Goal: Task Accomplishment & Management: Use online tool/utility

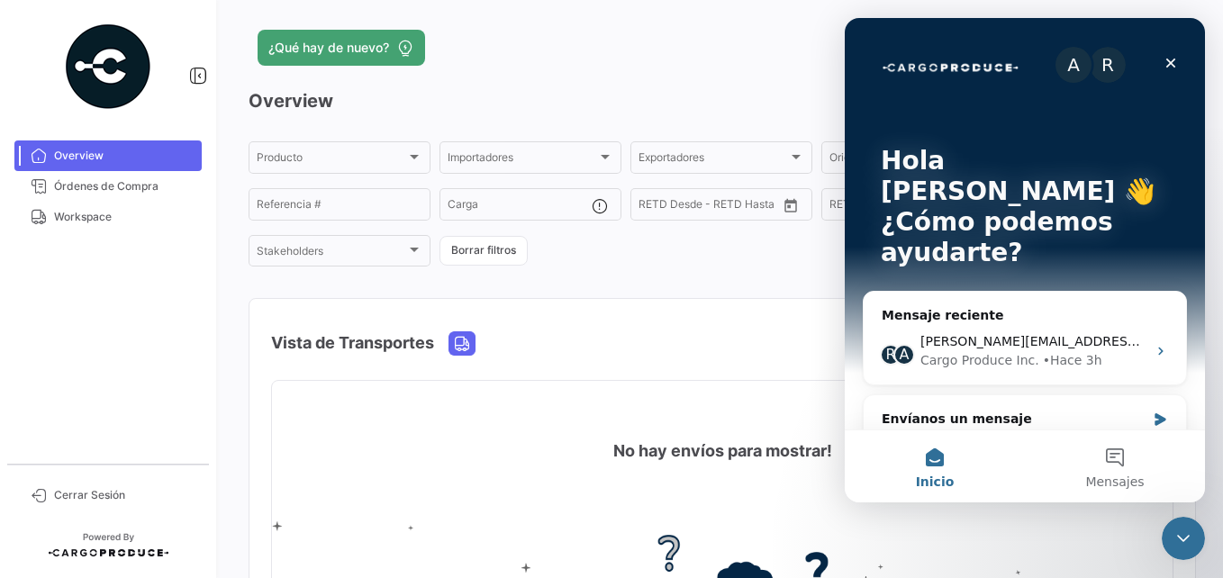
click at [654, 62] on div "¿Qué hay de nuevo?" at bounding box center [509, 48] width 521 height 36
click at [1167, 61] on icon "Cerrar" at bounding box center [1171, 63] width 14 height 14
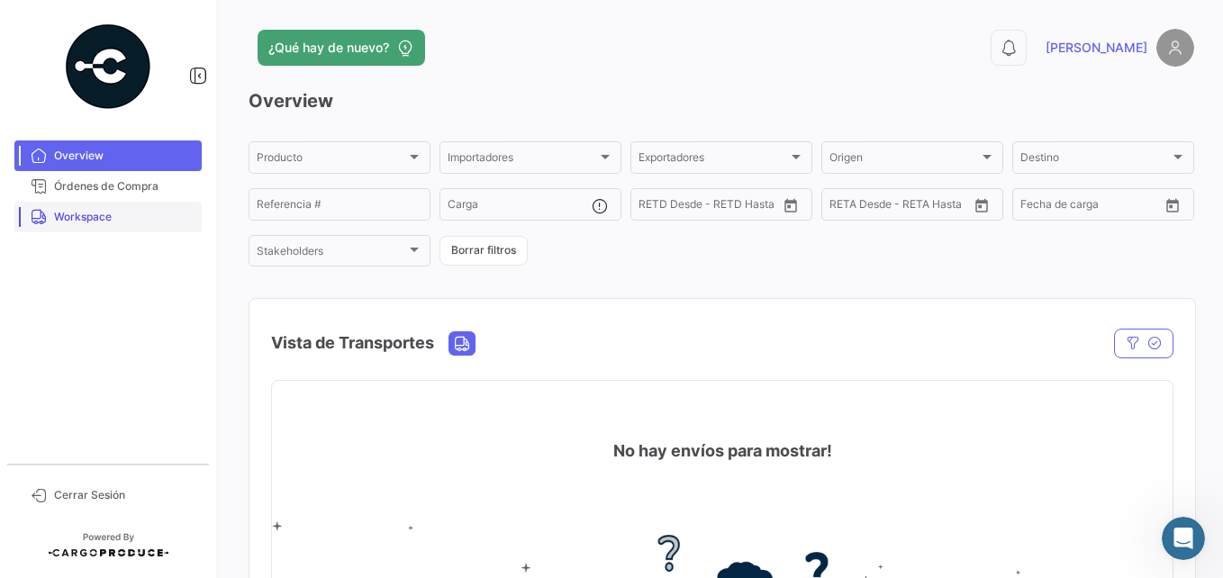
click at [75, 224] on span "Workspace" at bounding box center [124, 217] width 140 height 16
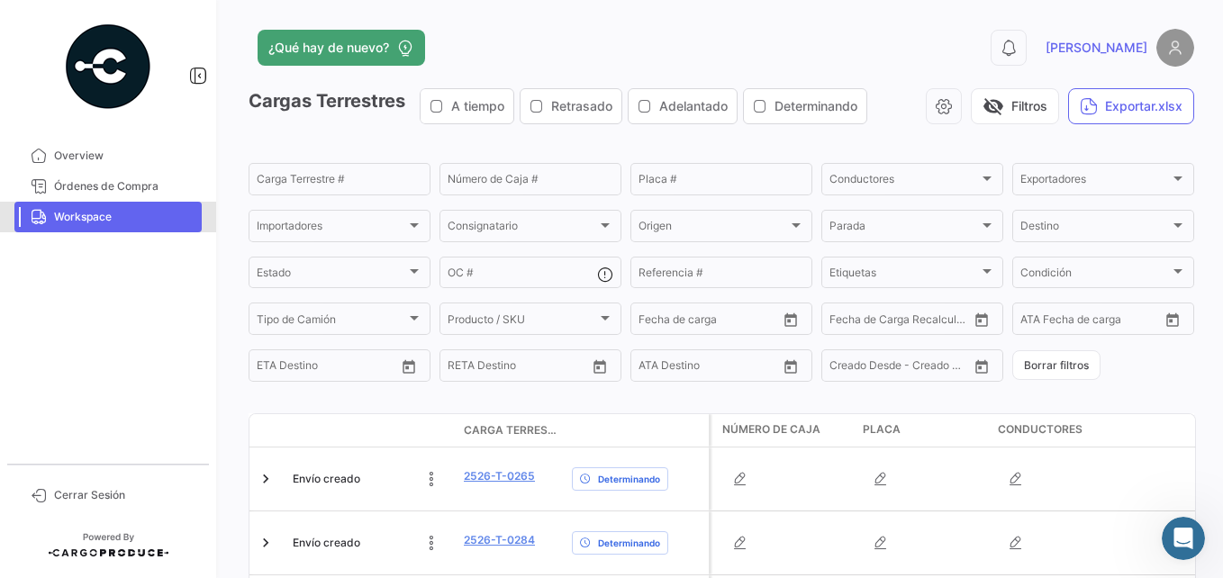
click at [118, 212] on span "Workspace" at bounding box center [124, 217] width 140 height 16
click at [71, 179] on span "Órdenes de Compra" at bounding box center [124, 186] width 140 height 16
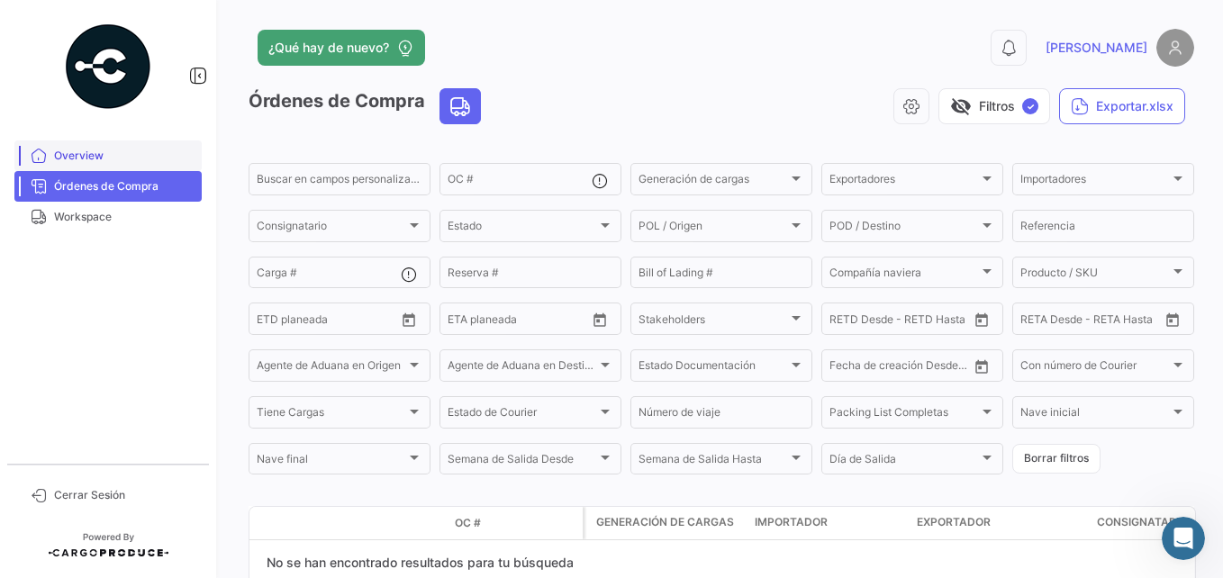
click at [66, 155] on span "Overview" at bounding box center [124, 156] width 140 height 16
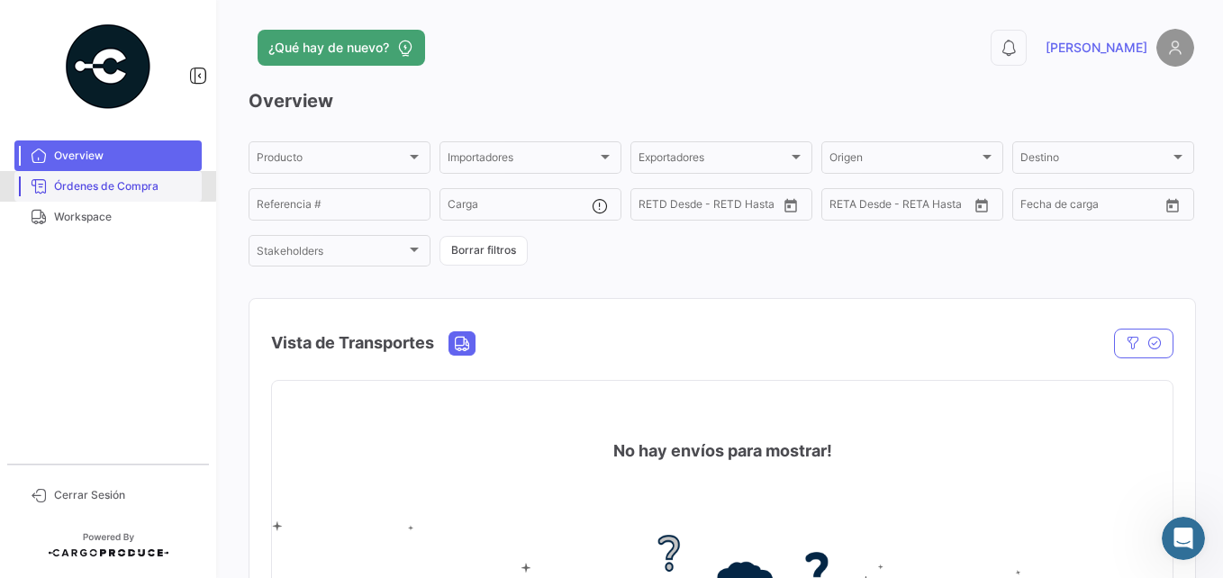
click at [60, 183] on span "Órdenes de Compra" at bounding box center [124, 186] width 140 height 16
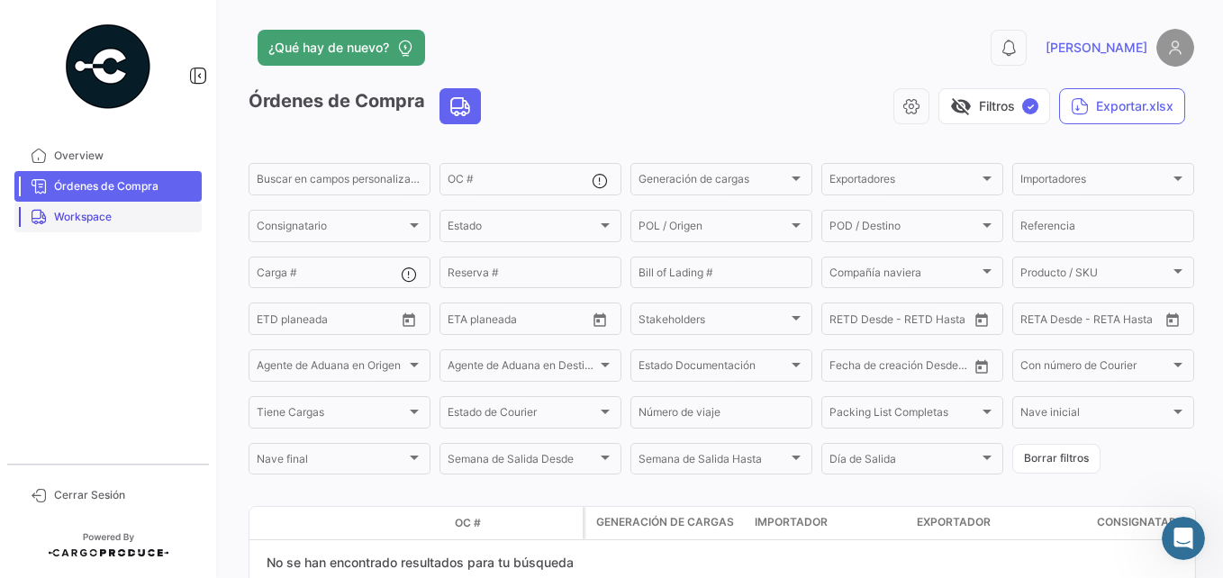
click at [54, 211] on span "Workspace" at bounding box center [124, 217] width 140 height 16
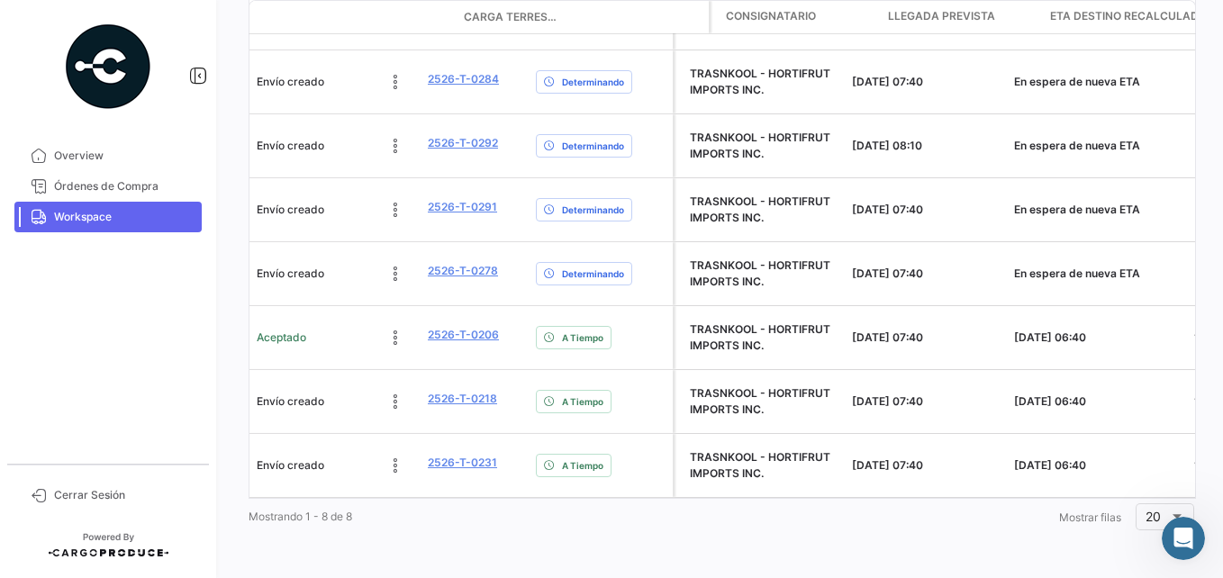
scroll to position [0, 891]
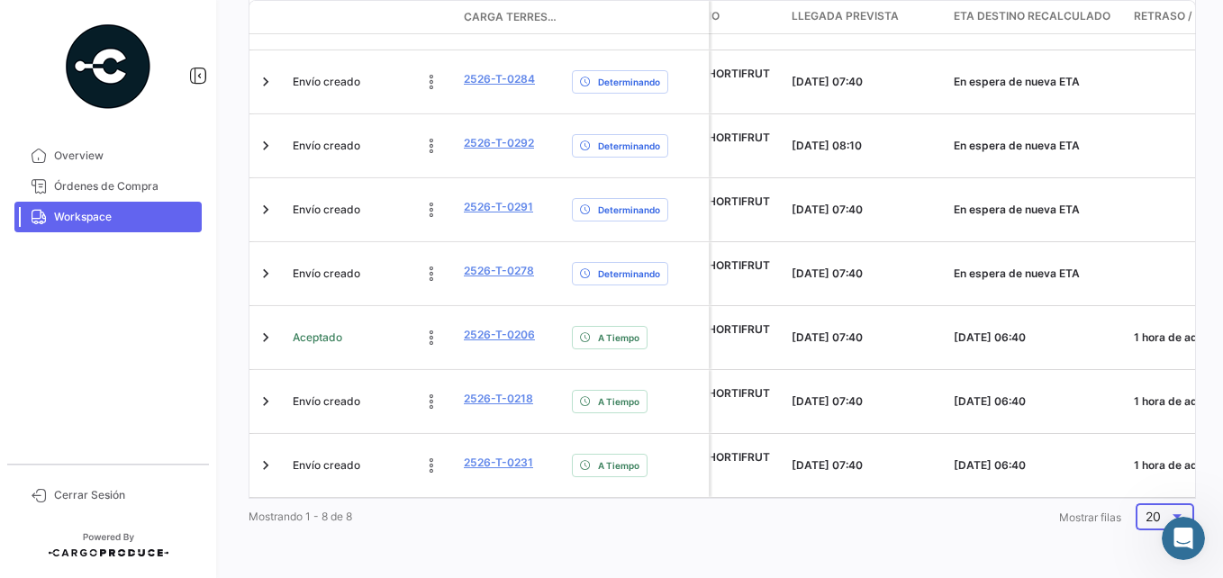
click at [1169, 513] on div at bounding box center [1177, 517] width 16 height 14
click at [1138, 353] on span "5" at bounding box center [1162, 355] width 51 height 38
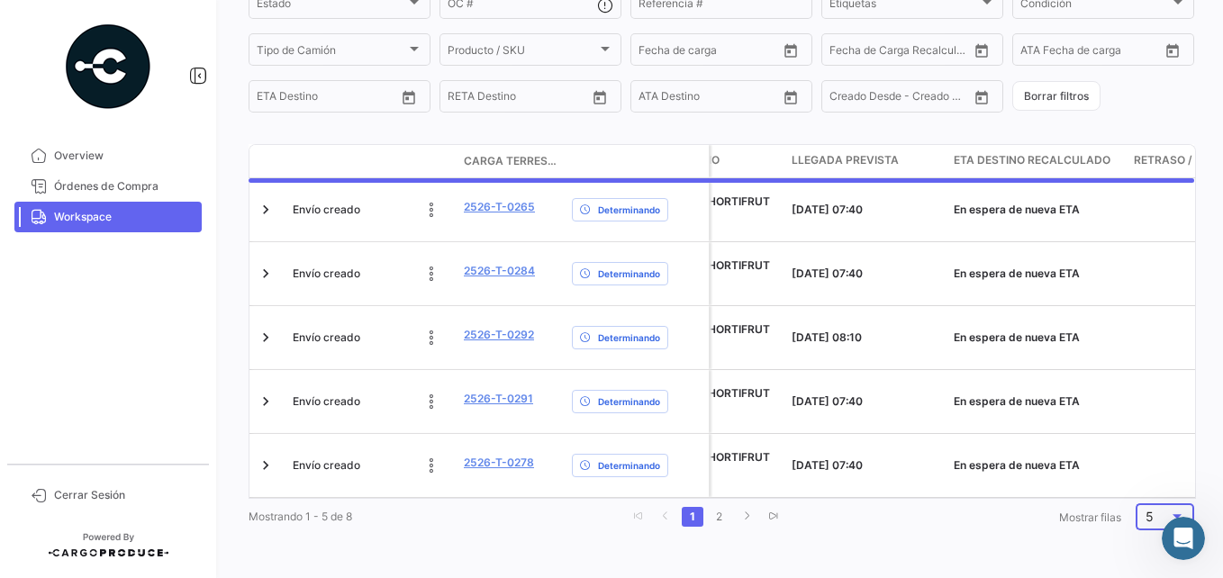
scroll to position [283, 0]
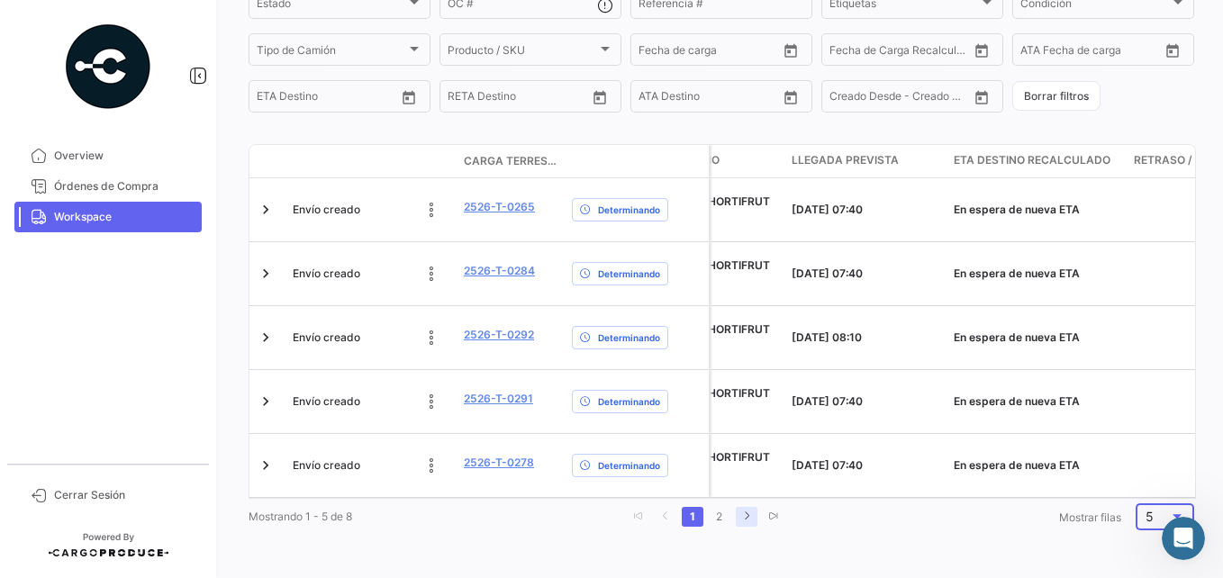
click at [742, 512] on icon "go to next page" at bounding box center [746, 516] width 11 height 11
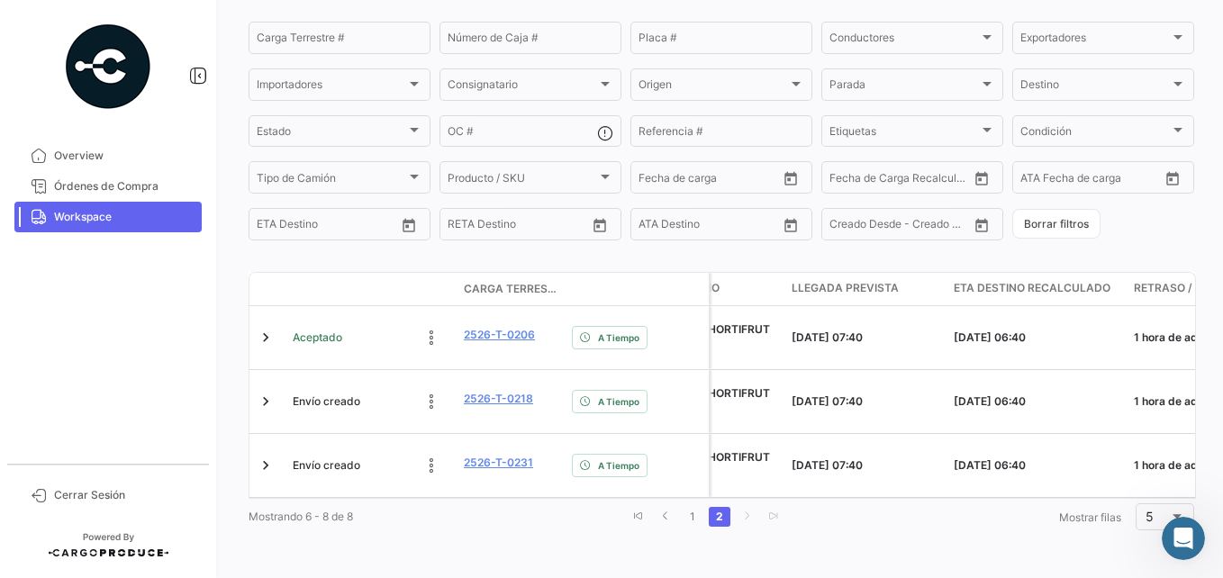
scroll to position [142, 0]
click at [742, 512] on icon "go to next page" at bounding box center [746, 516] width 11 height 11
click at [90, 220] on span "Workspace" at bounding box center [124, 217] width 140 height 16
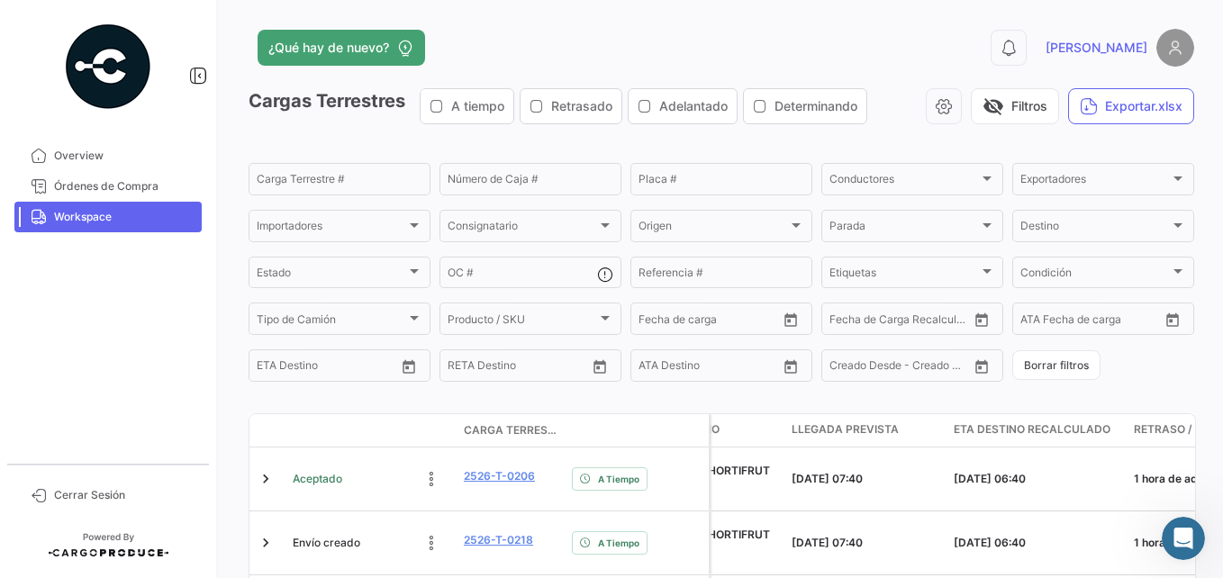
click at [443, 114] on div "A tiempo" at bounding box center [467, 106] width 75 height 18
click at [122, 207] on link "Workspace" at bounding box center [107, 217] width 187 height 31
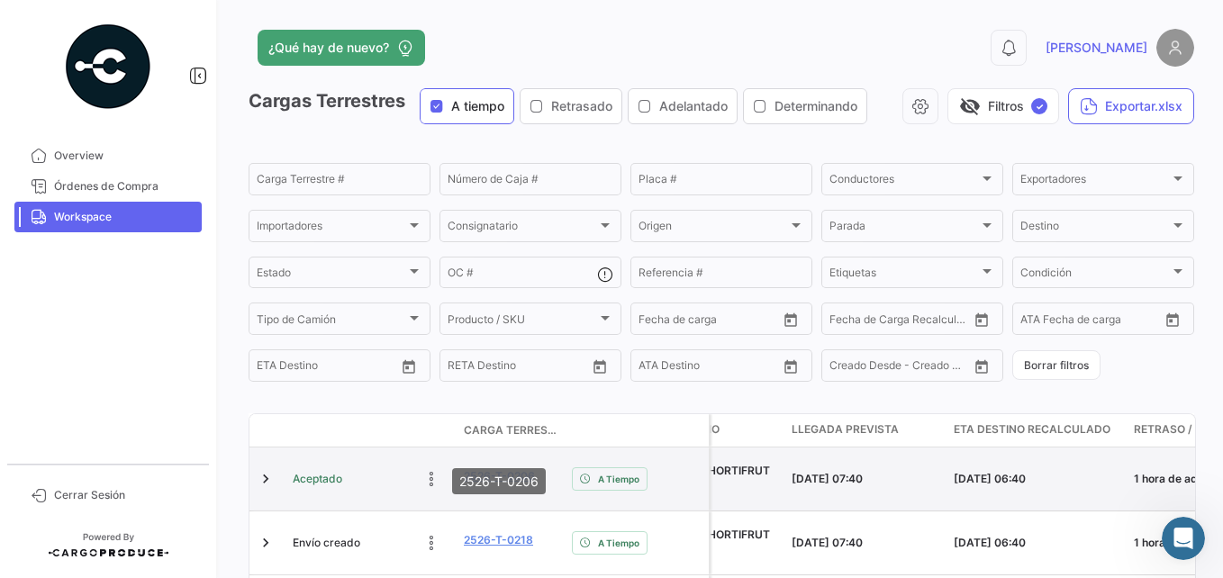
click at [485, 485] on link "2526-T-0206" at bounding box center [499, 476] width 71 height 16
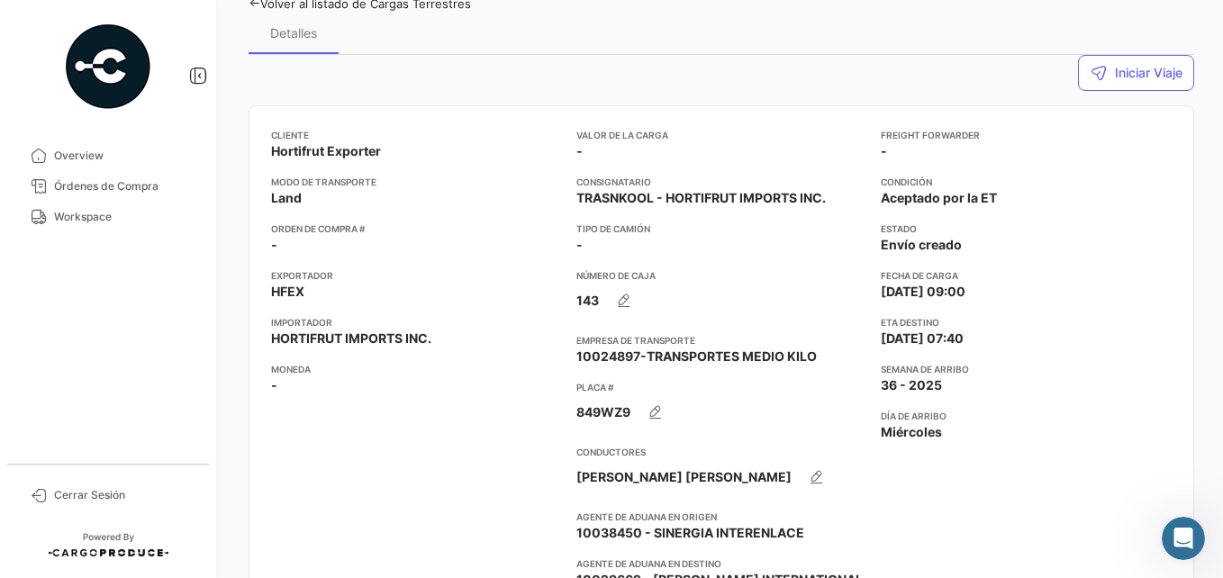
scroll to position [144, 0]
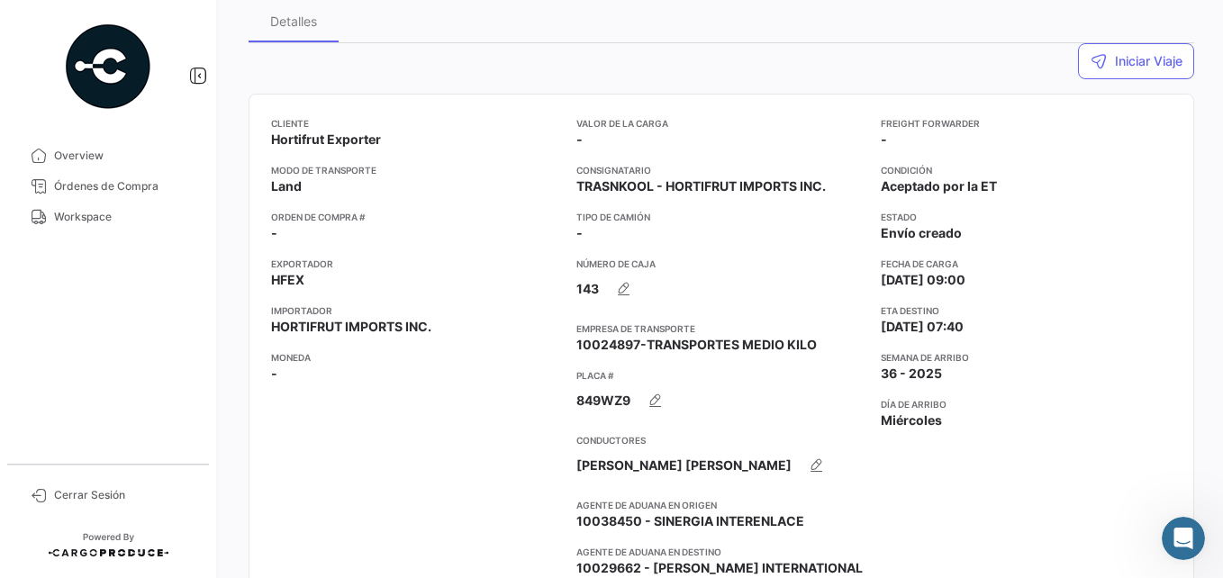
click at [284, 233] on app-card-info-list "Orden de Compra # -" at bounding box center [416, 226] width 291 height 32
click at [911, 139] on app-card-info-value "-" at bounding box center [1026, 140] width 291 height 18
drag, startPoint x: 901, startPoint y: 139, endPoint x: 1100, endPoint y: 62, distance: 213.2
click at [1100, 62] on button "Iniciar Viaje" at bounding box center [1136, 61] width 116 height 36
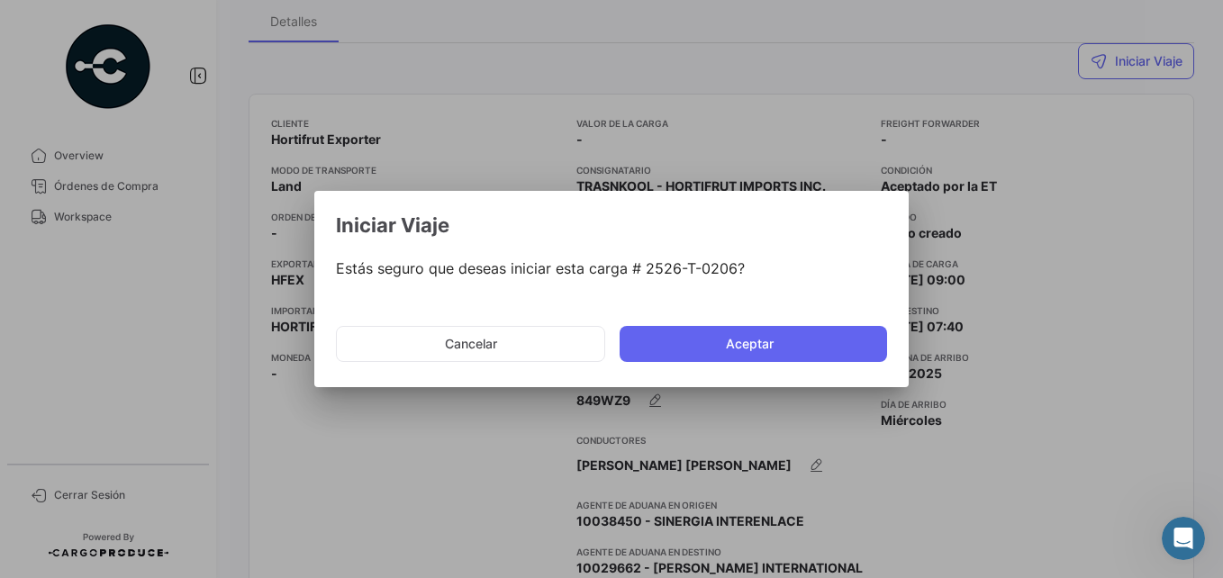
click at [1138, 282] on div at bounding box center [611, 289] width 1223 height 578
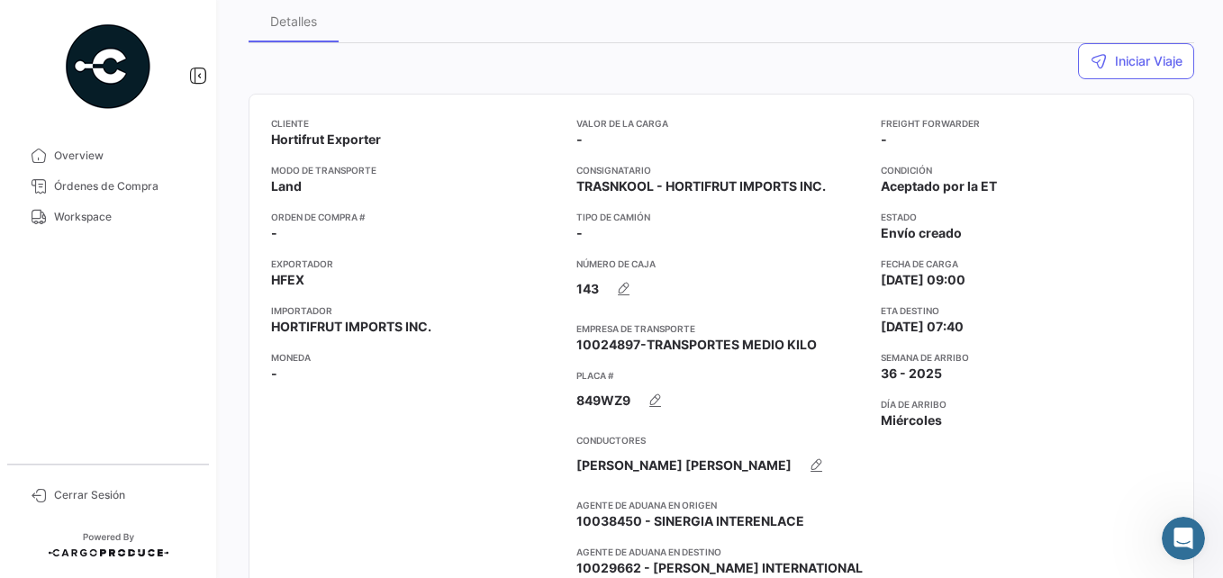
click at [899, 135] on app-card-info-value "-" at bounding box center [1026, 140] width 291 height 18
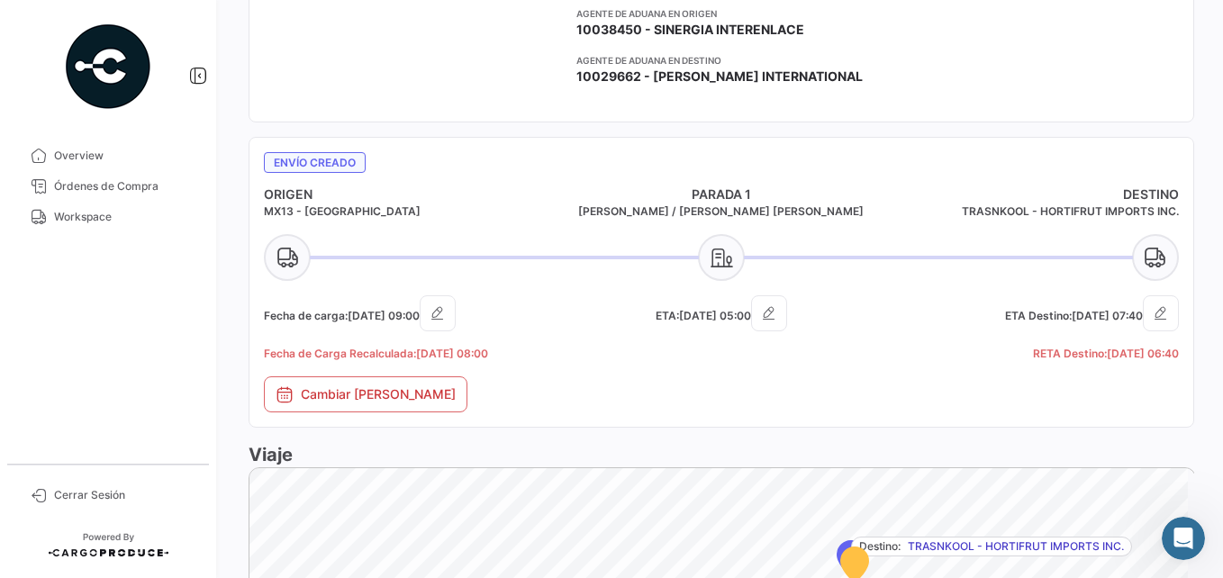
scroll to position [745, 0]
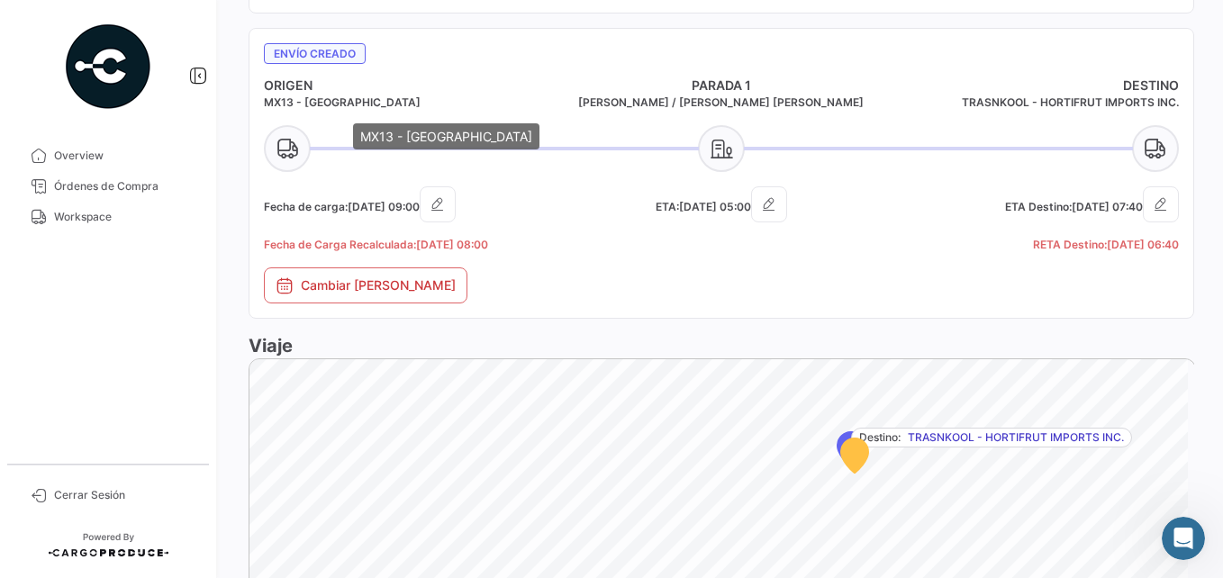
click at [313, 101] on h5 "MX13 - [GEOGRAPHIC_DATA]" at bounding box center [416, 103] width 305 height 16
drag, startPoint x: 313, startPoint y: 101, endPoint x: 367, endPoint y: 77, distance: 58.9
click at [367, 77] on h4 "ORIGEN" at bounding box center [416, 86] width 305 height 18
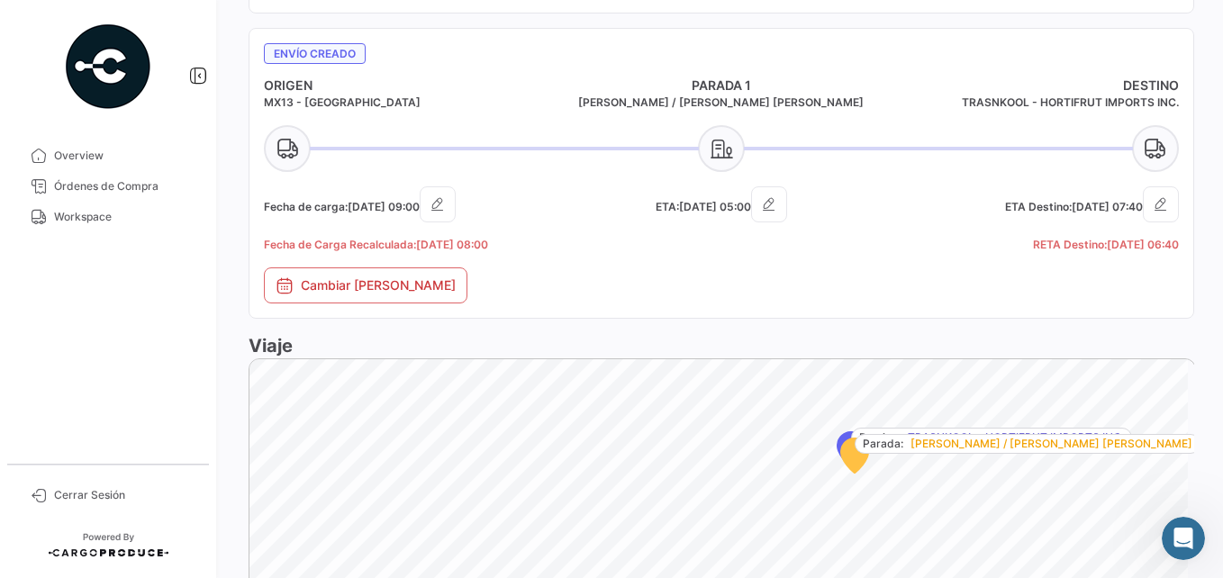
click at [849, 458] on icon "Map marker" at bounding box center [854, 456] width 27 height 35
click at [855, 463] on icon "Map marker" at bounding box center [854, 456] width 27 height 35
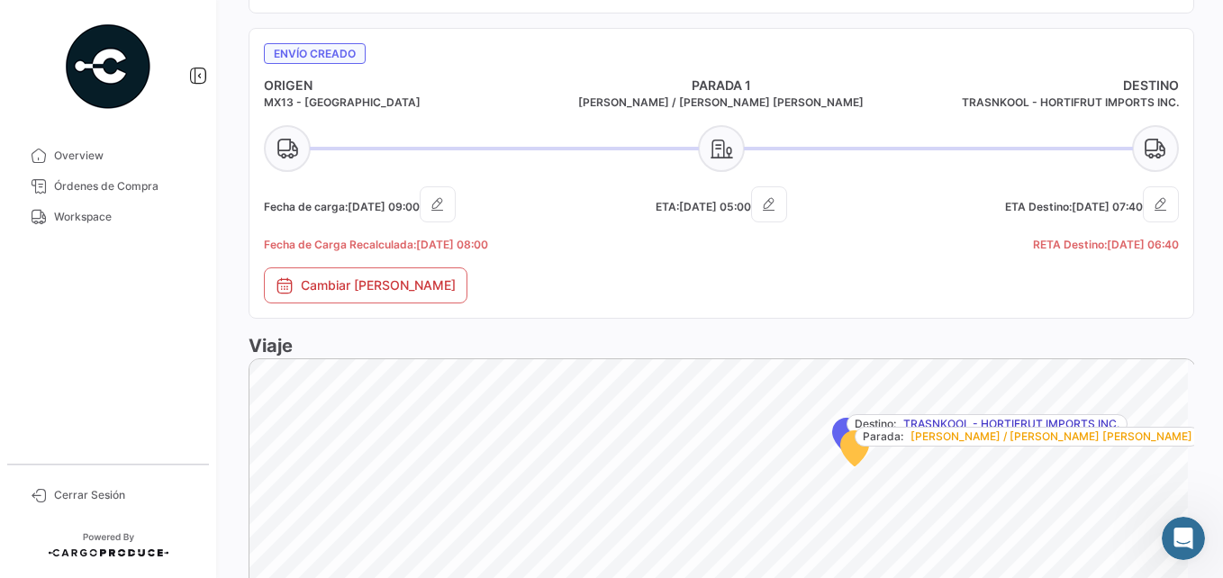
click at [855, 463] on icon "Map marker" at bounding box center [854, 448] width 27 height 35
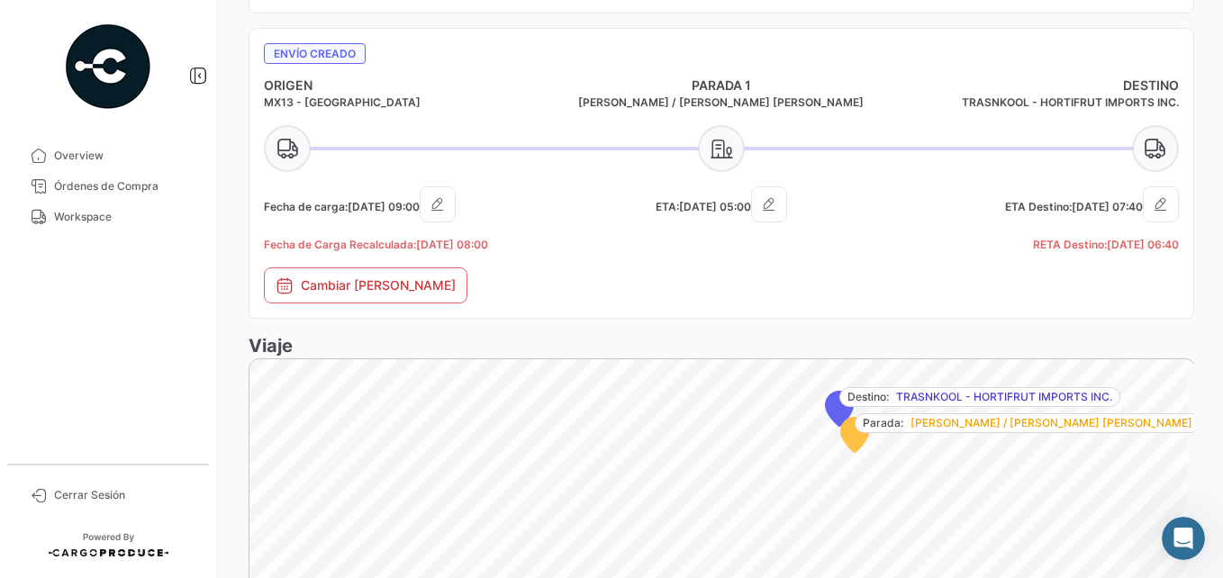
click at [854, 444] on icon "Map marker" at bounding box center [854, 435] width 27 height 35
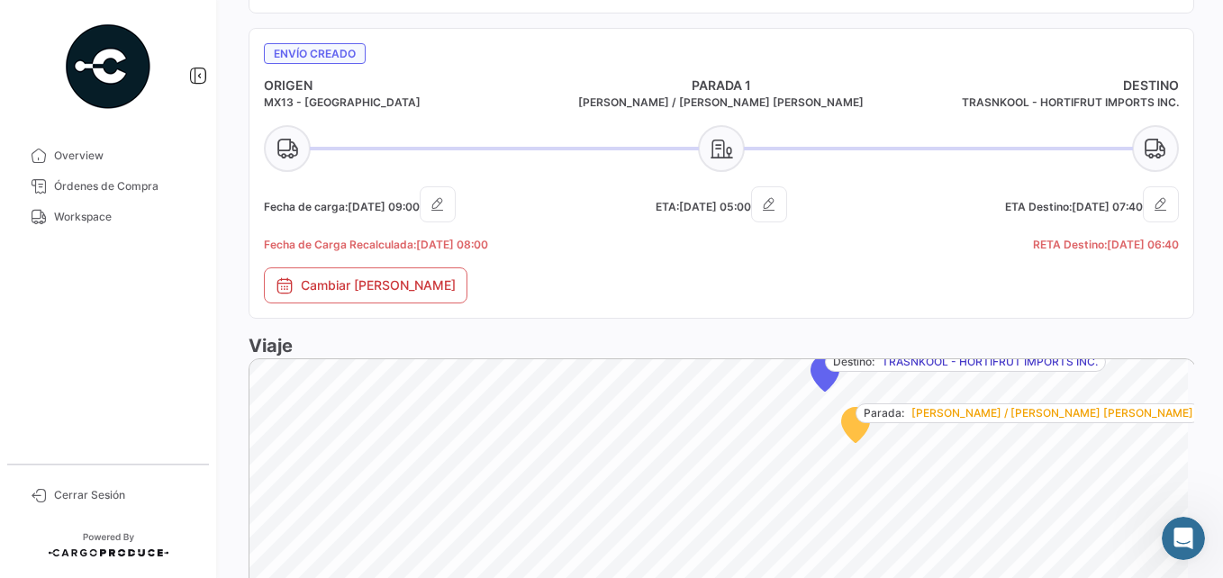
click at [859, 430] on icon "Map marker" at bounding box center [855, 425] width 27 height 35
click at [859, 430] on icon "Map marker" at bounding box center [853, 423] width 27 height 35
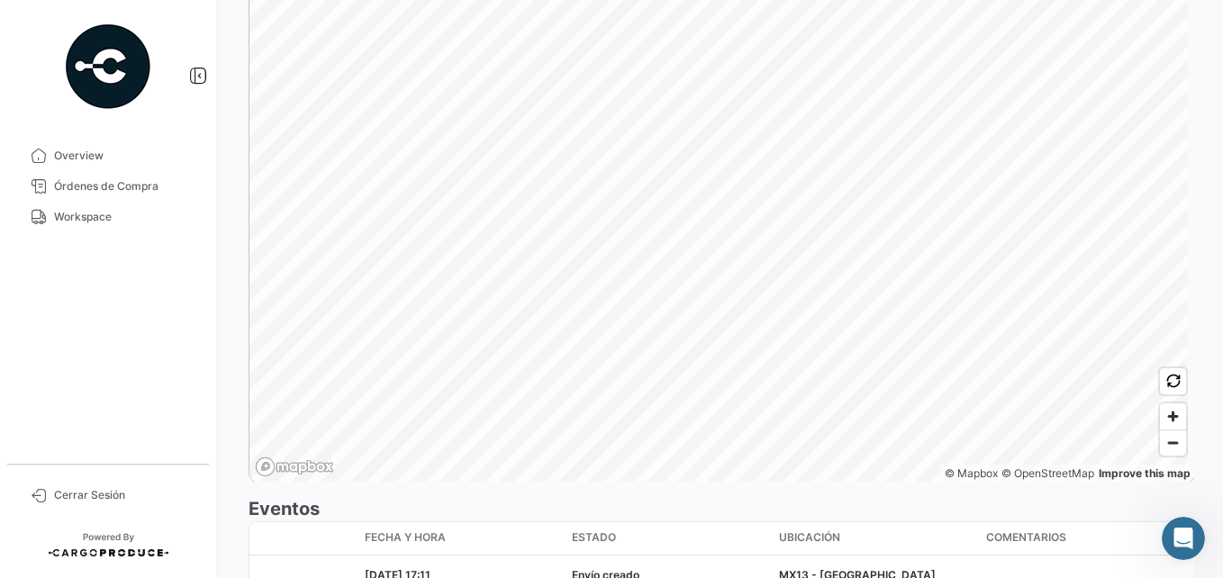
scroll to position [1244, 0]
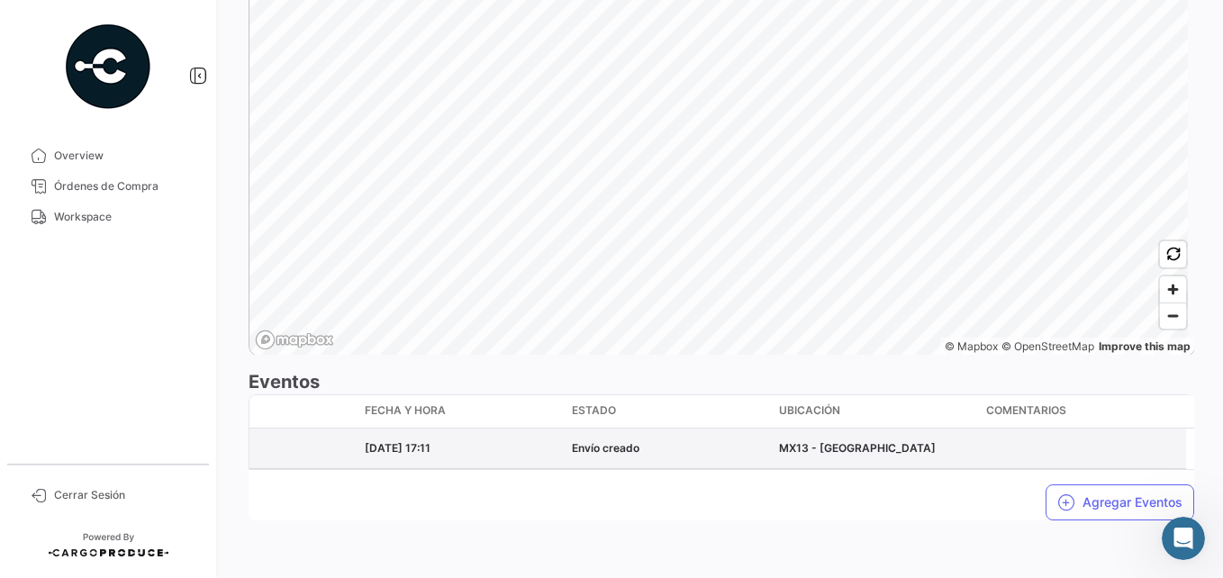
click at [811, 452] on div "MX13 - [GEOGRAPHIC_DATA]" at bounding box center [875, 448] width 193 height 16
click at [834, 450] on div "MX13 - [GEOGRAPHIC_DATA]" at bounding box center [875, 448] width 193 height 16
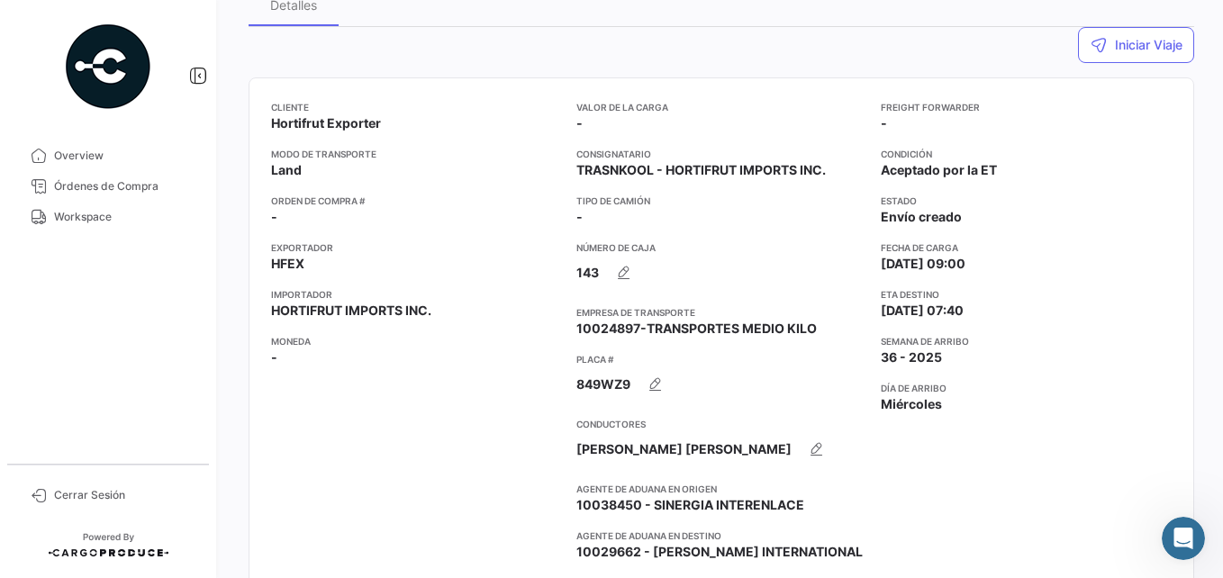
scroll to position [155, 0]
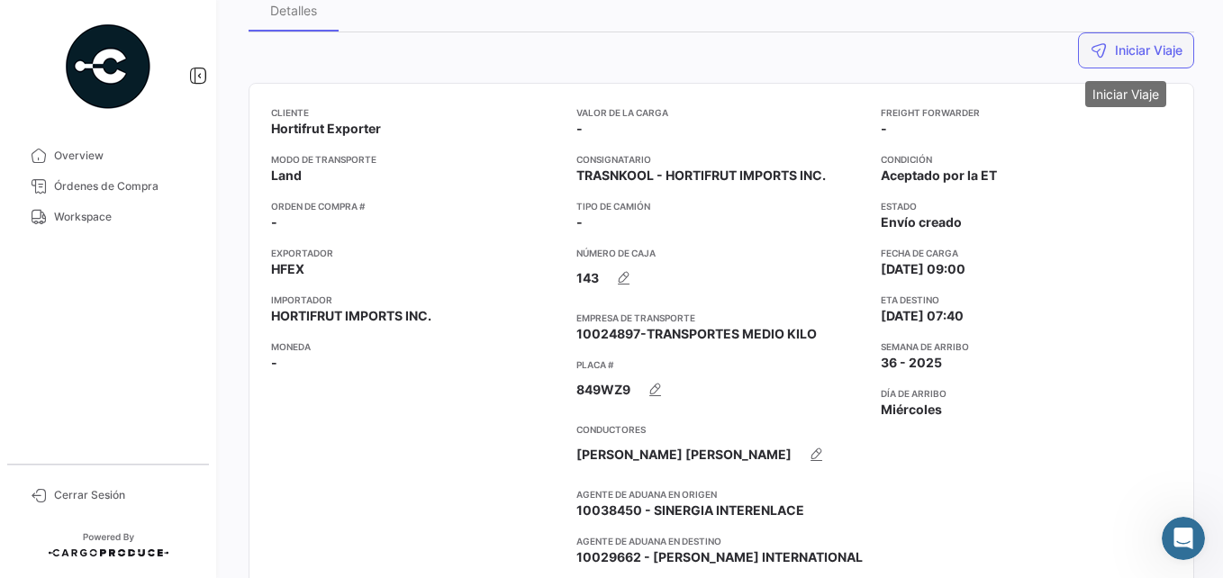
click at [1126, 53] on button "Iniciar Viaje" at bounding box center [1136, 50] width 116 height 36
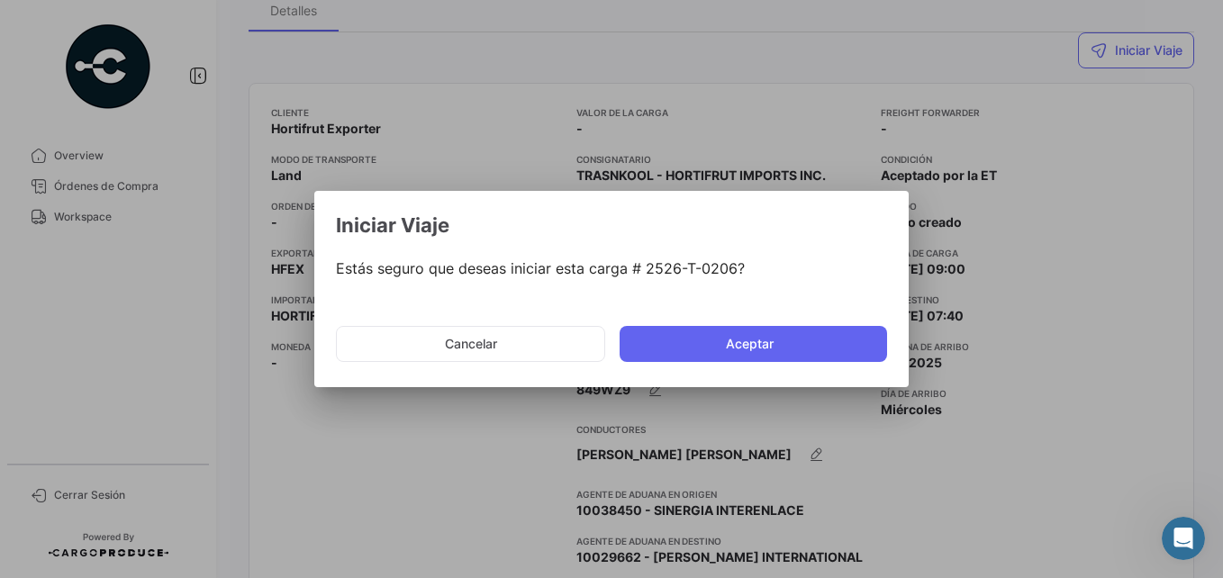
click at [1068, 321] on div at bounding box center [611, 289] width 1223 height 578
